Goal: Use online tool/utility: Utilize a website feature to perform a specific function

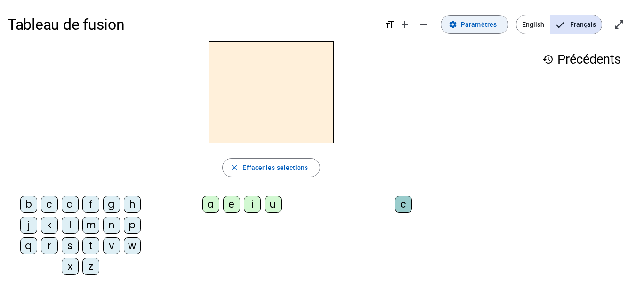
click at [496, 31] on span at bounding box center [474, 24] width 67 height 23
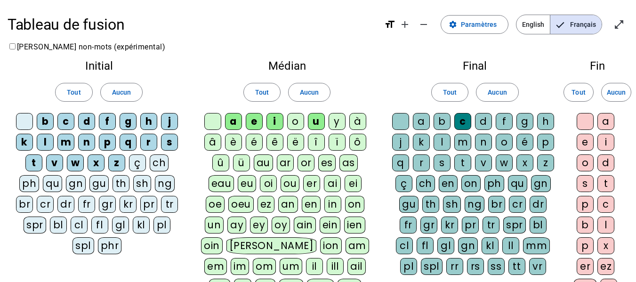
click at [96, 144] on letter-bubble "n" at bounding box center [88, 144] width 21 height 21
click at [293, 123] on div "o" at bounding box center [295, 121] width 17 height 17
click at [460, 164] on div "t" at bounding box center [462, 162] width 17 height 17
click at [587, 141] on div "e" at bounding box center [585, 142] width 17 height 17
click at [52, 162] on div "v" at bounding box center [54, 162] width 17 height 17
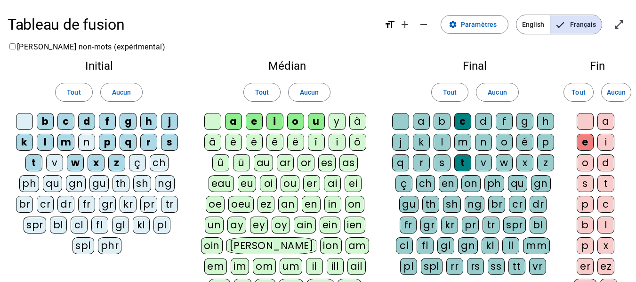
click at [149, 145] on div "r" at bounding box center [148, 142] width 17 height 17
click at [59, 143] on div "m" at bounding box center [65, 142] width 17 height 17
click at [48, 119] on div "b" at bounding box center [45, 121] width 17 height 17
click at [485, 118] on div "d" at bounding box center [483, 121] width 17 height 17
click at [439, 158] on div "s" at bounding box center [442, 162] width 17 height 17
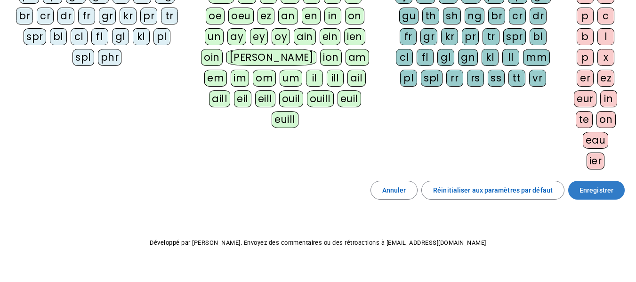
click at [597, 186] on span "Enregistrer" at bounding box center [597, 190] width 34 height 11
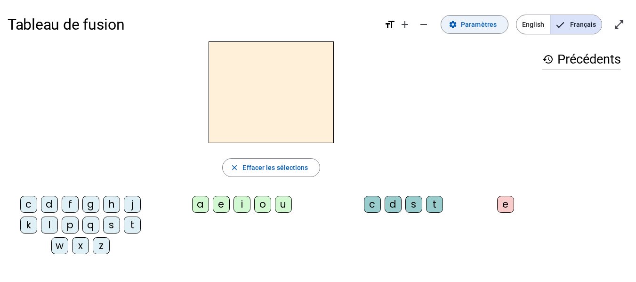
click at [479, 32] on span at bounding box center [474, 24] width 67 height 23
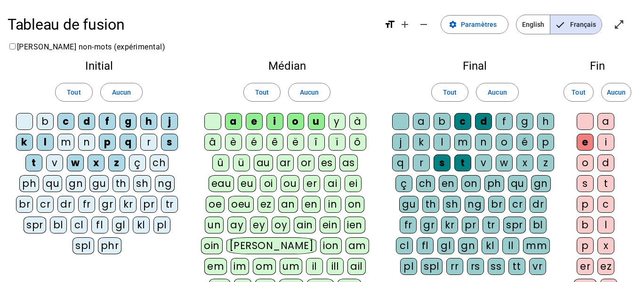
click at [86, 142] on div "n" at bounding box center [86, 142] width 17 height 17
click at [88, 141] on div "n" at bounding box center [86, 142] width 17 height 17
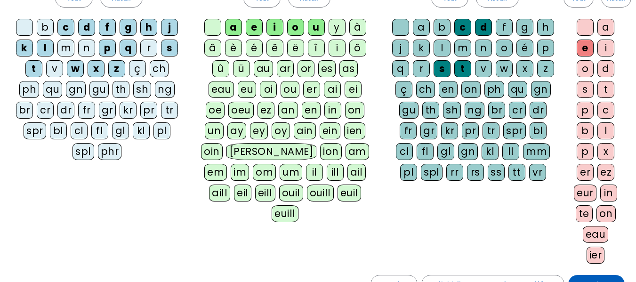
scroll to position [141, 0]
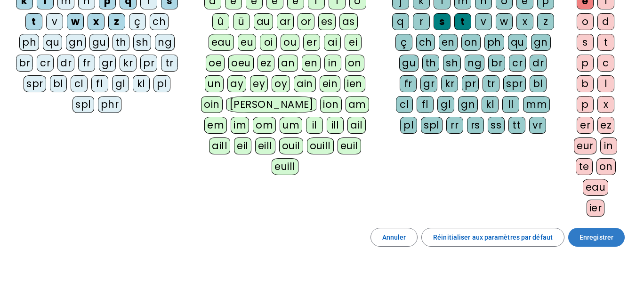
click at [582, 235] on span "Enregistrer" at bounding box center [597, 237] width 34 height 11
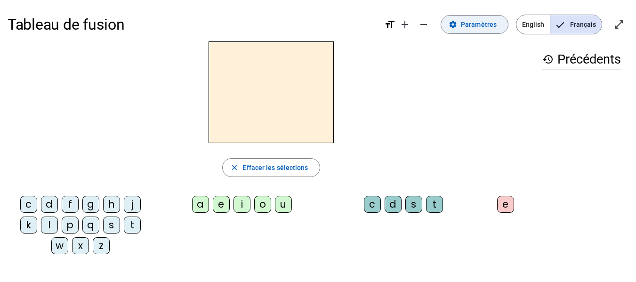
click at [473, 23] on span "Paramètres" at bounding box center [479, 24] width 36 height 11
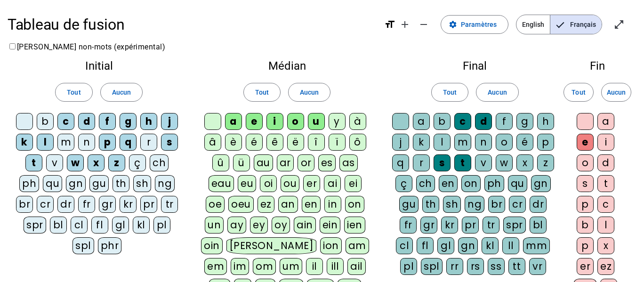
click at [89, 142] on div "n" at bounding box center [86, 142] width 17 height 17
click at [57, 163] on div "v" at bounding box center [54, 162] width 17 height 17
click at [152, 143] on div "r" at bounding box center [148, 142] width 17 height 17
drag, startPoint x: 67, startPoint y: 140, endPoint x: 64, endPoint y: 136, distance: 5.7
click at [67, 140] on div "m" at bounding box center [65, 142] width 17 height 17
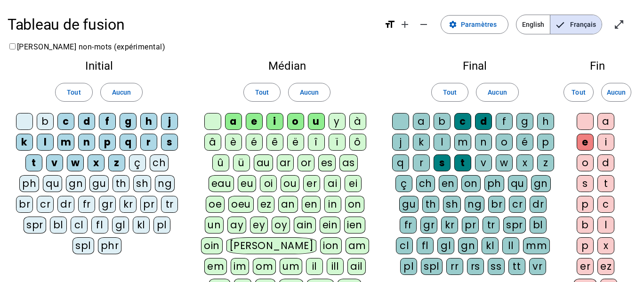
click at [41, 123] on div "b" at bounding box center [45, 121] width 17 height 17
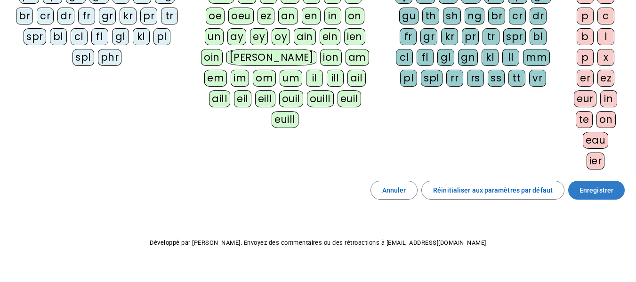
click at [585, 195] on span "Enregistrer" at bounding box center [597, 190] width 34 height 11
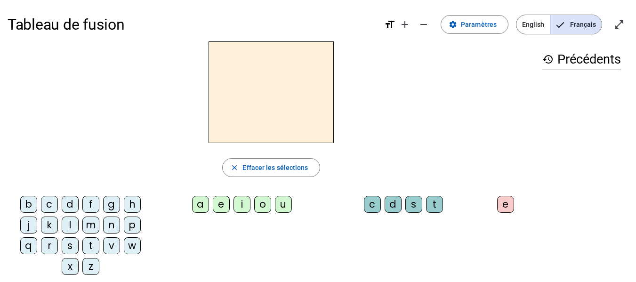
click at [113, 226] on div "n" at bounding box center [111, 225] width 17 height 17
click at [264, 207] on div "o" at bounding box center [262, 204] width 17 height 17
click at [435, 202] on div "t" at bounding box center [434, 204] width 17 height 17
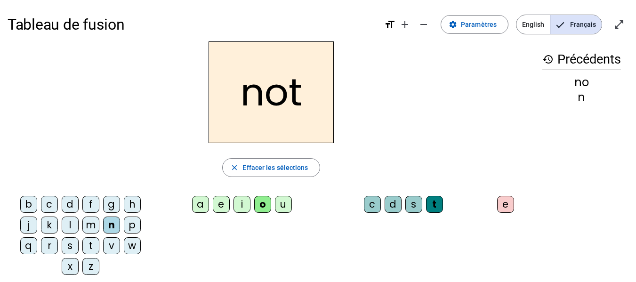
click at [502, 201] on div "e" at bounding box center [505, 204] width 17 height 17
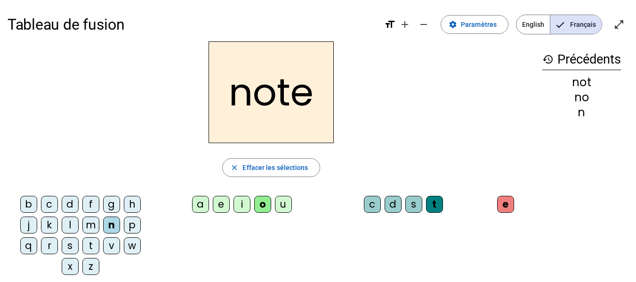
click at [110, 243] on div "v" at bounding box center [111, 245] width 17 height 17
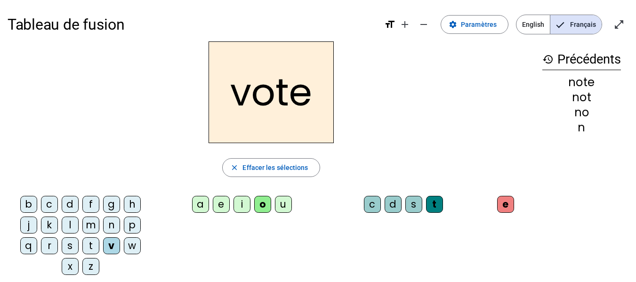
click at [239, 205] on div "i" at bounding box center [242, 204] width 17 height 17
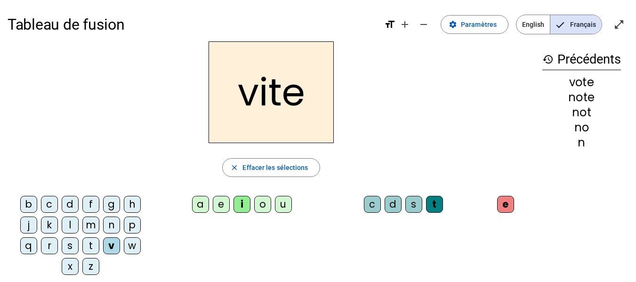
click at [395, 205] on div "d" at bounding box center [393, 204] width 17 height 17
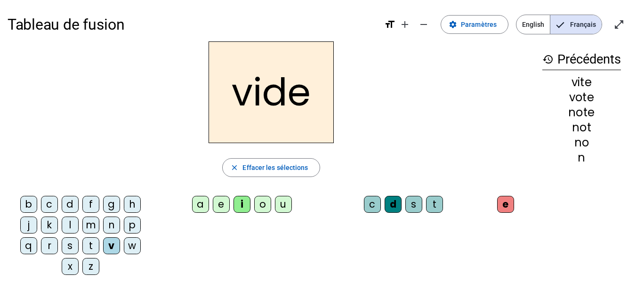
click at [50, 243] on div "r" at bounding box center [49, 245] width 17 height 17
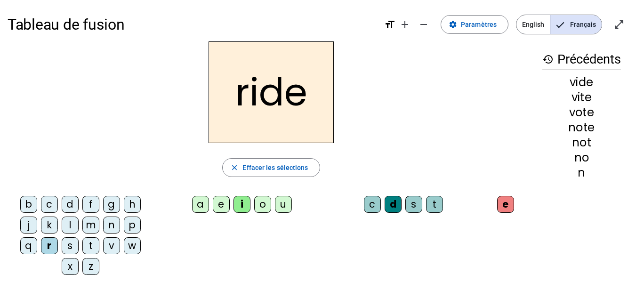
click at [284, 207] on div "u" at bounding box center [283, 204] width 17 height 17
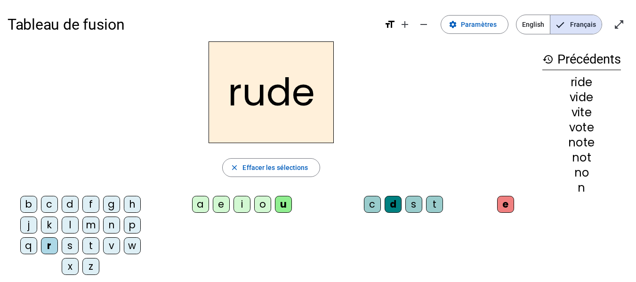
click at [409, 208] on div "s" at bounding box center [413, 204] width 17 height 17
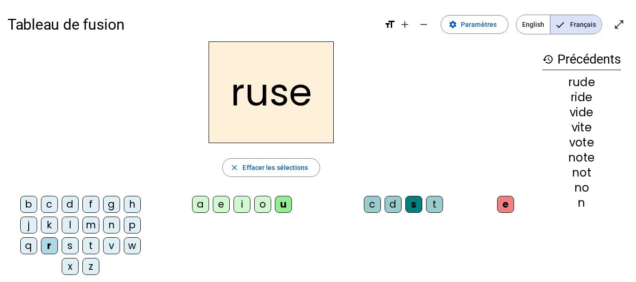
click at [28, 205] on div "b" at bounding box center [28, 204] width 17 height 17
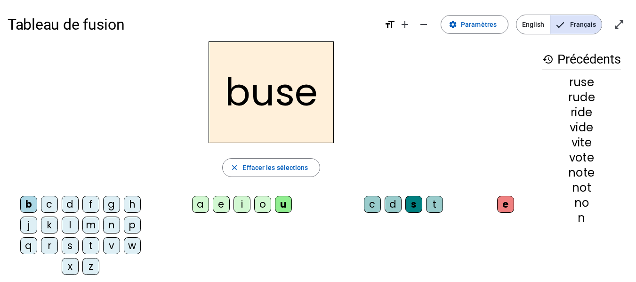
click at [241, 206] on div "i" at bounding box center [242, 204] width 17 height 17
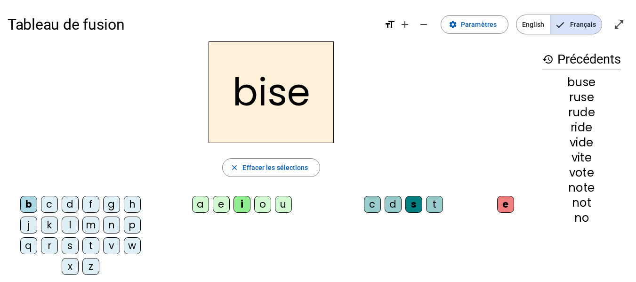
click at [200, 209] on div "a" at bounding box center [200, 204] width 17 height 17
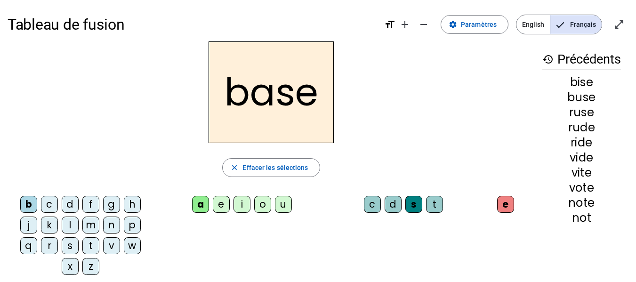
click at [507, 205] on div "e" at bounding box center [505, 204] width 17 height 17
click at [504, 198] on div "e" at bounding box center [505, 204] width 17 height 17
click at [510, 210] on div "e" at bounding box center [505, 204] width 17 height 17
click at [498, 243] on div "b c d f g h j k l m n p q r s t v w x z a e i o u c d s t e" at bounding box center [271, 237] width 527 height 90
click at [302, 170] on span "Effacer les sélections" at bounding box center [275, 167] width 65 height 11
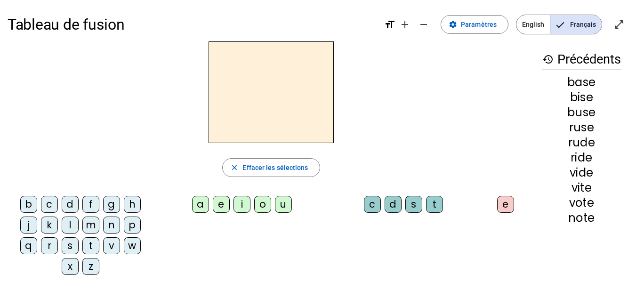
click at [29, 209] on div "b" at bounding box center [28, 204] width 17 height 17
click at [202, 206] on div "a" at bounding box center [200, 204] width 17 height 17
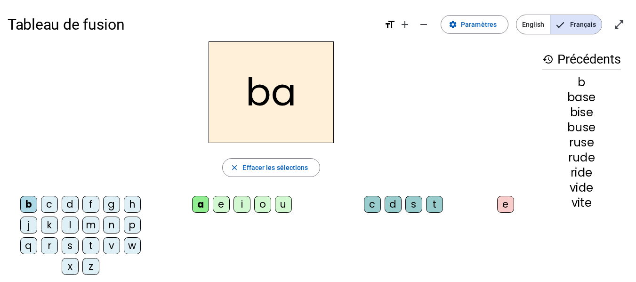
click at [411, 207] on div "s" at bounding box center [413, 204] width 17 height 17
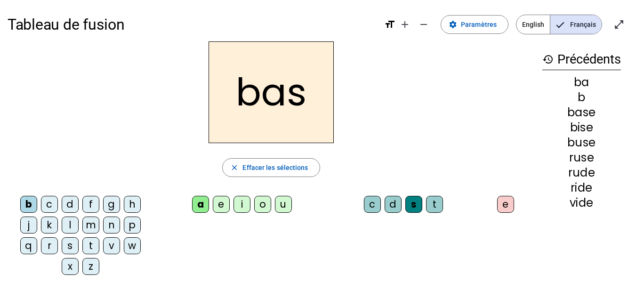
click at [422, 58] on div "bas" at bounding box center [271, 92] width 527 height 102
